Goal: Task Accomplishment & Management: Complete application form

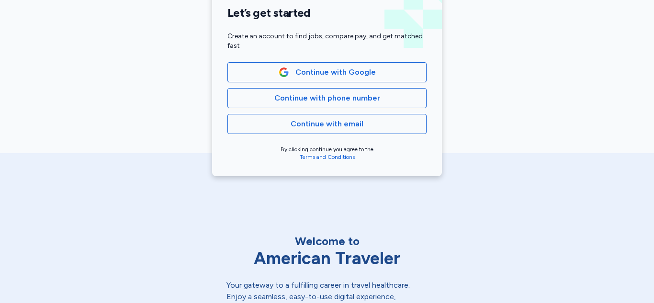
scroll to position [245, 0]
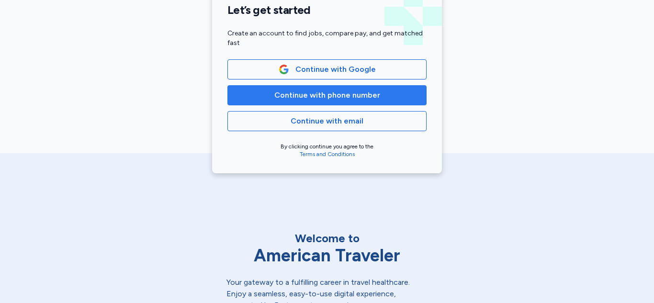
click at [357, 94] on span "Continue with phone number" at bounding box center [327, 94] width 106 height 11
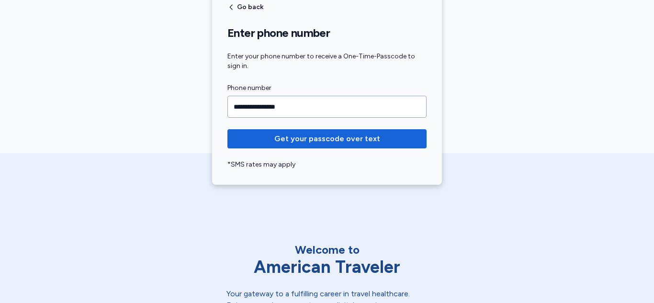
type input "**********"
click at [227, 129] on button "Get your passcode over text" at bounding box center [326, 138] width 199 height 19
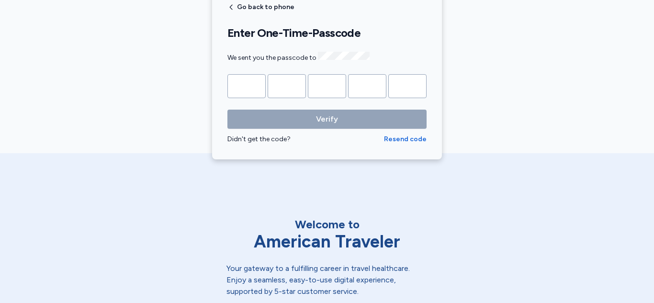
type input "*"
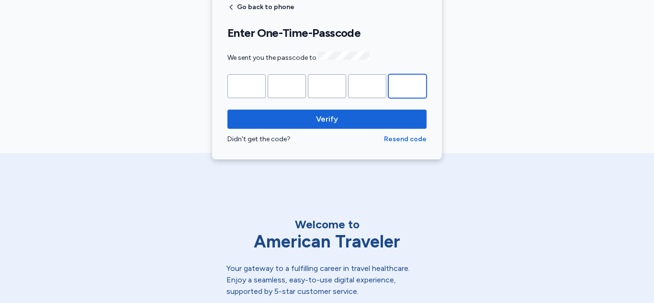
type input "*"
click at [227, 110] on button "Verify" at bounding box center [326, 119] width 199 height 19
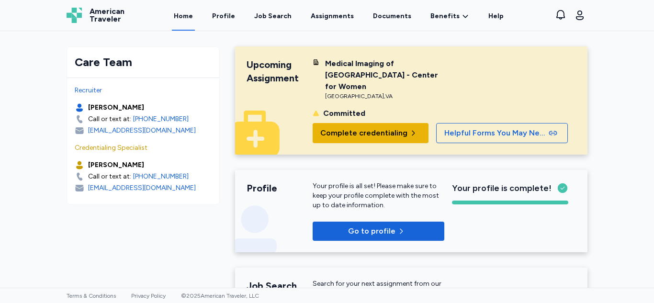
click at [363, 132] on span "Complete credentialing" at bounding box center [363, 132] width 87 height 11
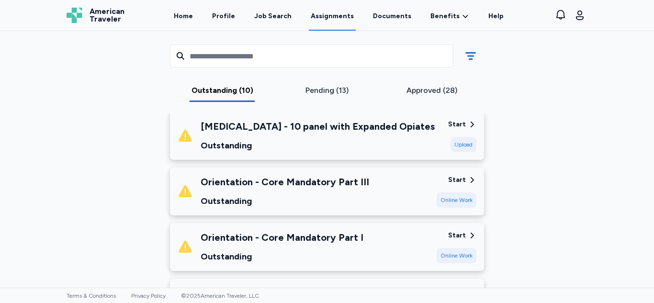
scroll to position [324, 0]
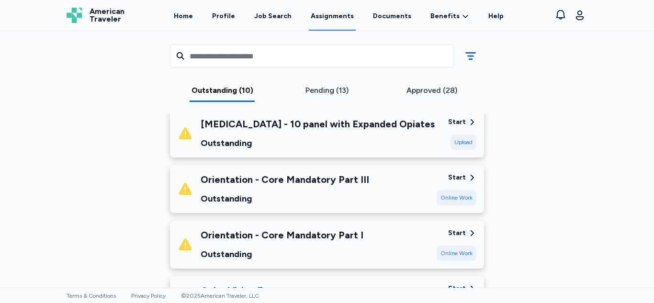
click at [467, 173] on icon at bounding box center [471, 177] width 9 height 9
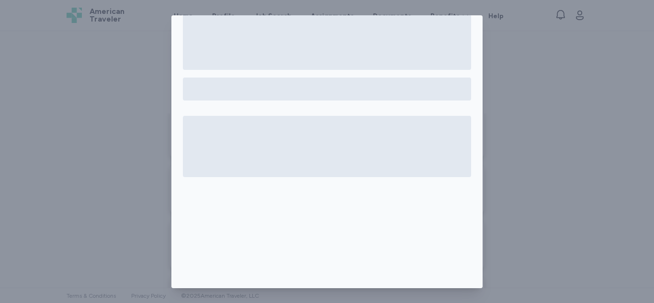
scroll to position [0, 0]
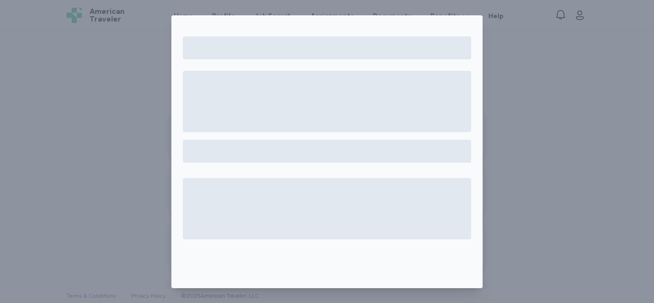
click at [515, 84] on div at bounding box center [327, 151] width 654 height 303
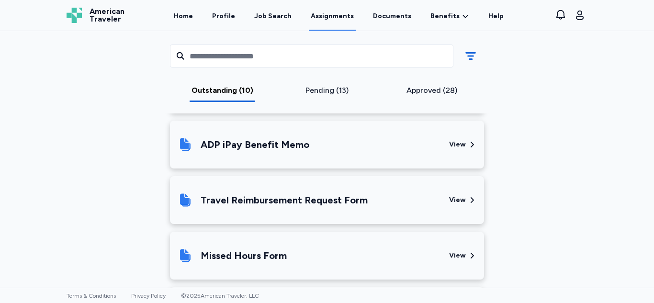
scroll to position [787, 0]
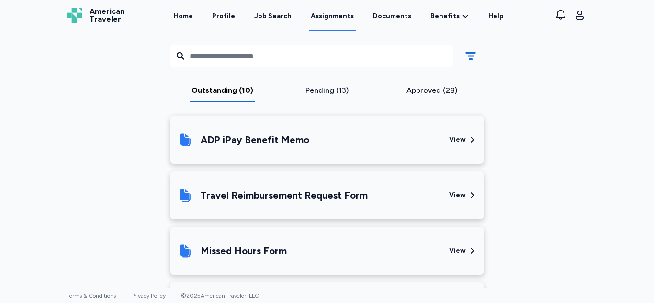
click at [438, 188] on div "Travel Reimbursement Request Form" at bounding box center [309, 195] width 264 height 33
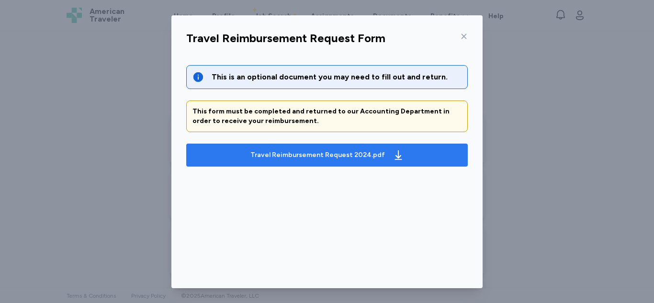
click at [399, 160] on span "Travel Reimbursement Request 2024.pdf" at bounding box center [327, 154] width 266 height 15
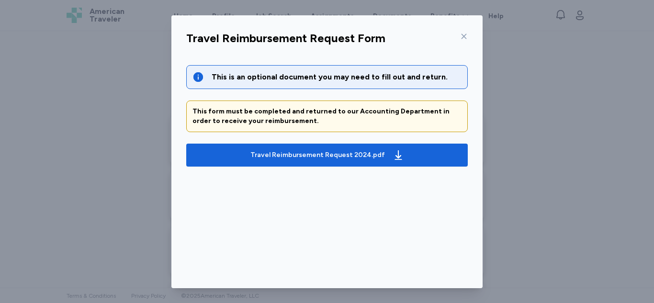
click at [460, 40] on div at bounding box center [461, 36] width 11 height 15
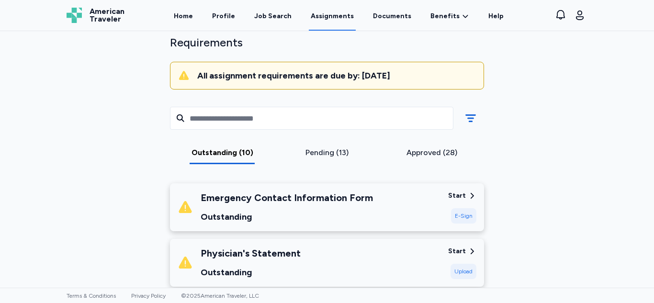
scroll to position [79, 0]
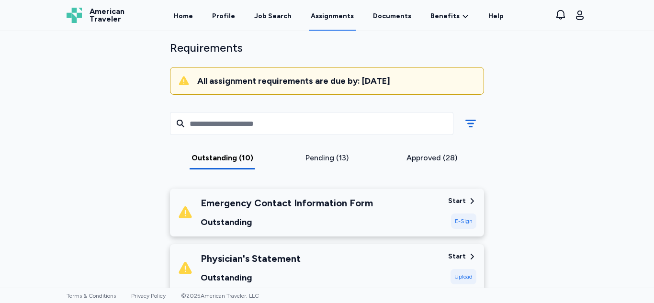
click at [390, 188] on div "Emergency Contact Information Form Outstanding Start E-Sign" at bounding box center [327, 212] width 314 height 48
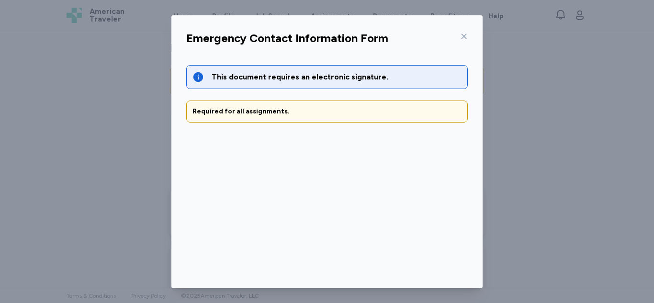
click at [375, 75] on div "This document requires an electronic signature." at bounding box center [336, 76] width 250 height 11
click at [193, 79] on icon at bounding box center [198, 77] width 10 height 10
click at [457, 40] on div at bounding box center [461, 36] width 11 height 15
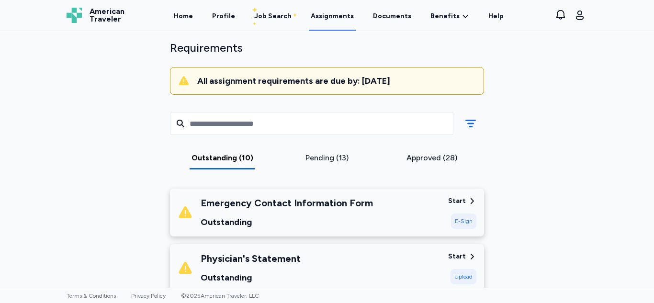
click at [468, 196] on div "Start E-Sign" at bounding box center [462, 212] width 28 height 33
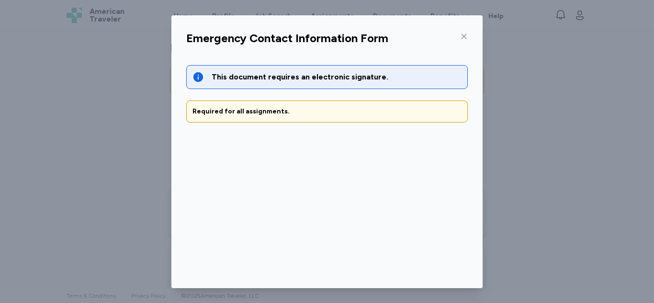
click at [456, 39] on div at bounding box center [461, 36] width 11 height 15
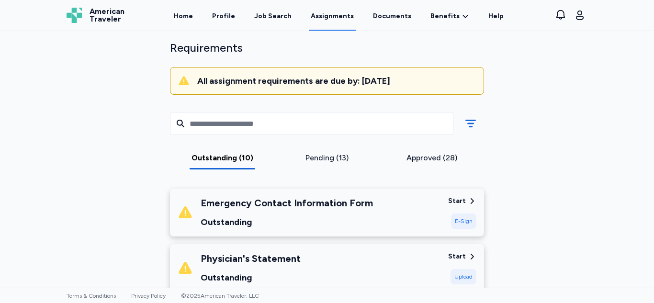
click at [455, 213] on div "E-Sign" at bounding box center [463, 220] width 25 height 15
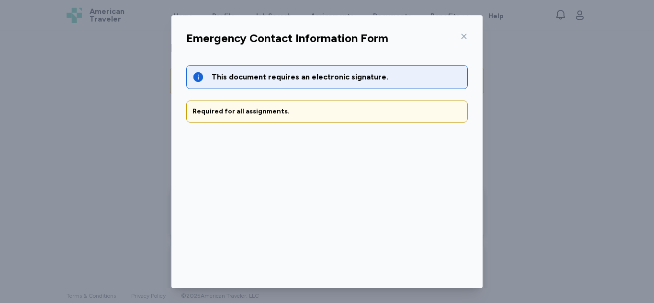
click at [293, 119] on div "Required for all assignments." at bounding box center [326, 111] width 281 height 22
click at [456, 31] on div at bounding box center [461, 36] width 11 height 15
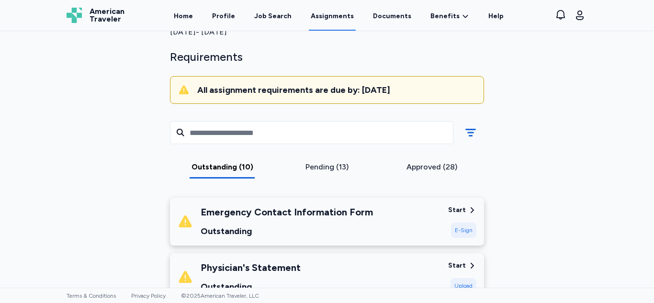
scroll to position [65, 0]
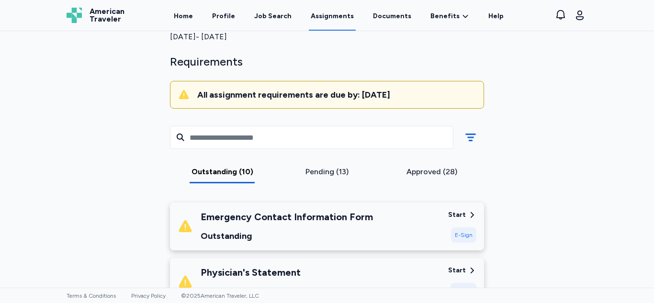
click at [467, 211] on icon at bounding box center [471, 215] width 9 height 9
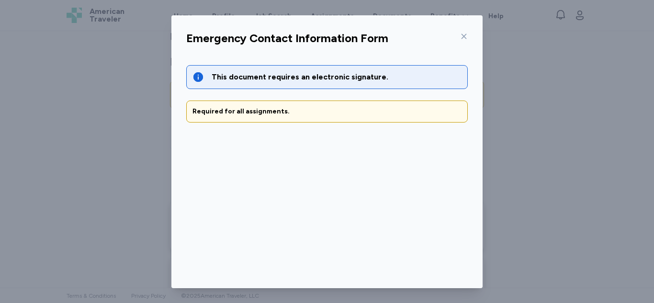
click at [456, 29] on div at bounding box center [461, 36] width 11 height 15
